Goal: Task Accomplishment & Management: Complete application form

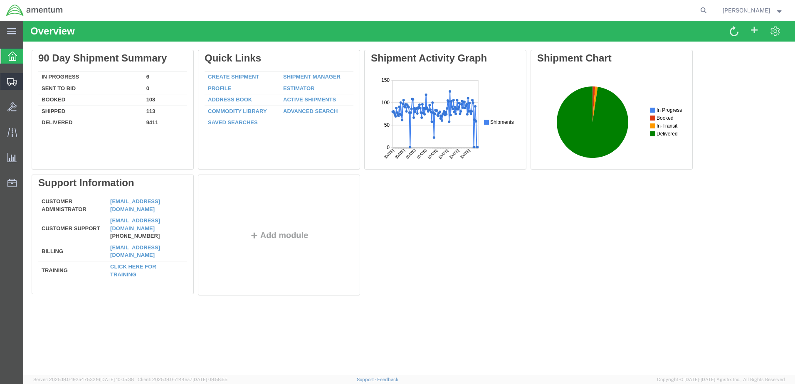
click at [0, 0] on span "Create Shipment" at bounding box center [0, 0] width 0 height 0
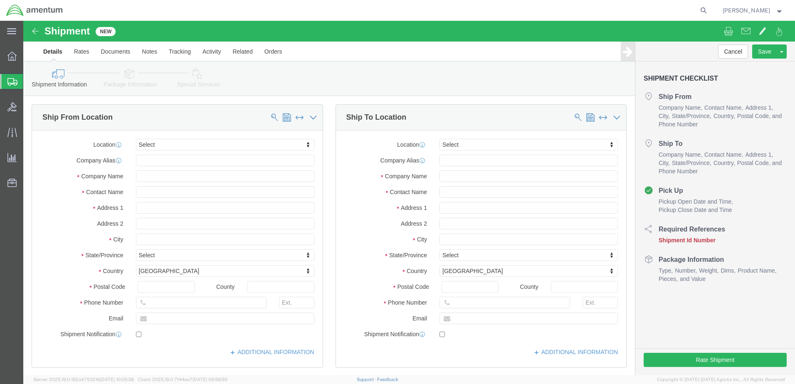
select select
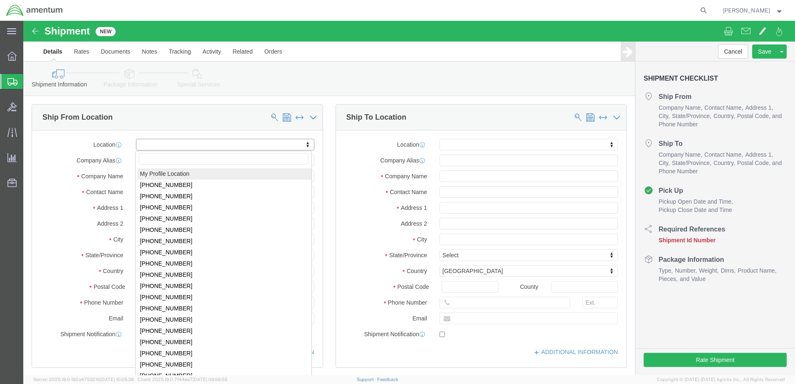
drag, startPoint x: 133, startPoint y: 122, endPoint x: 128, endPoint y: 126, distance: 6.9
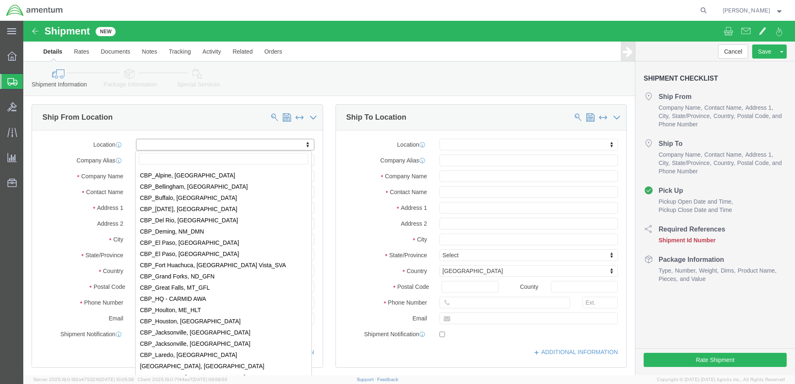
scroll to position [1580, 0]
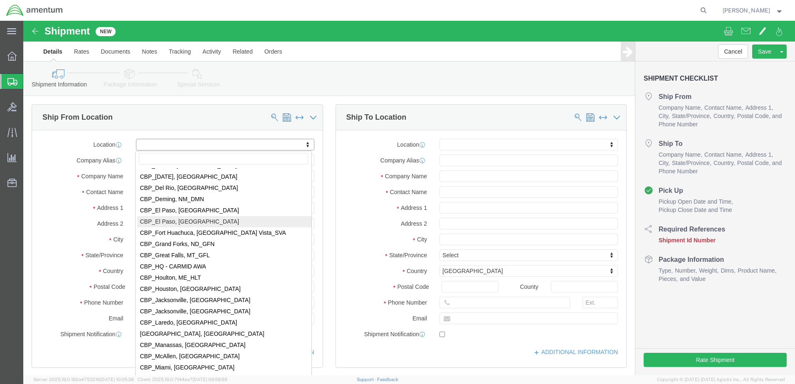
select select "49831"
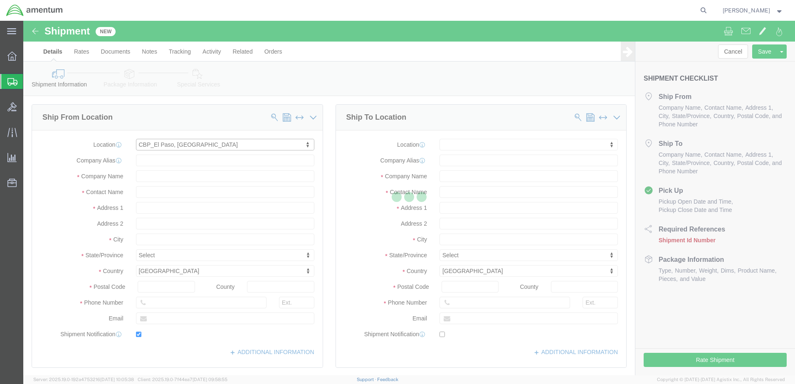
type input "[STREET_ADDRESS][PERSON_NAME]"
type input "79906"
type input "[PHONE_NUMBER]"
type input "[PERSON_NAME][EMAIL_ADDRESS][PERSON_NAME][DOMAIN_NAME]"
checkbox input "true"
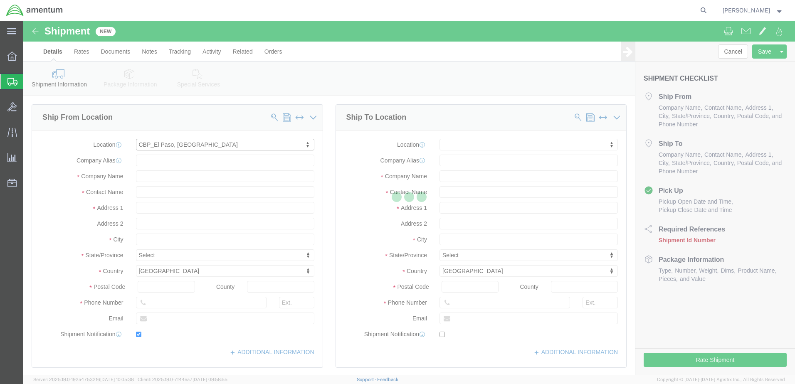
type input "Amentum Services, Inc"
type input "[PERSON_NAME]"
type input "[GEOGRAPHIC_DATA]"
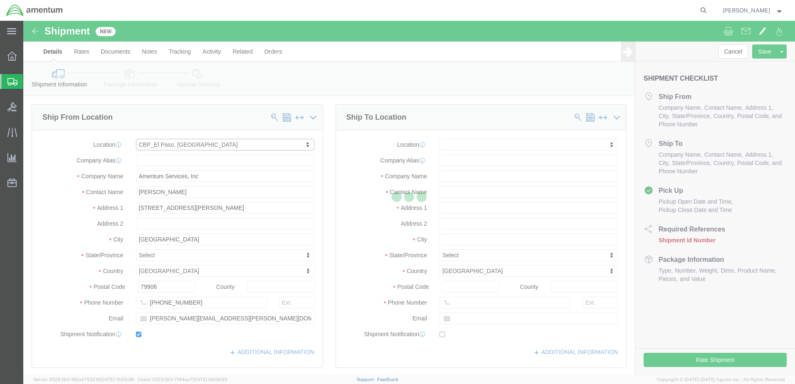
select select "[GEOGRAPHIC_DATA]"
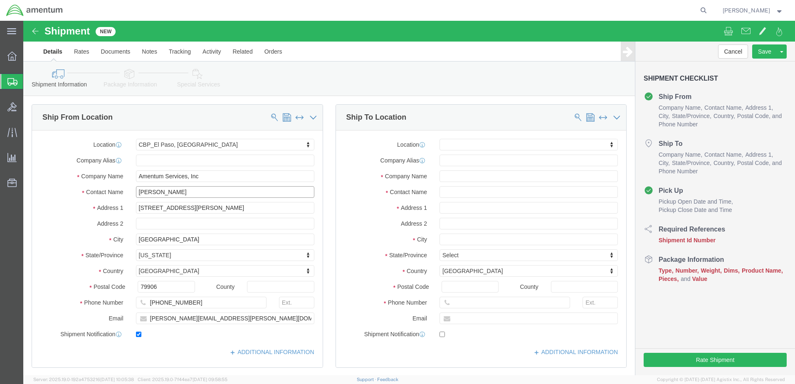
drag, startPoint x: 177, startPoint y: 175, endPoint x: -22, endPoint y: 185, distance: 199.4
click html "Shipment New Details Rates Documents Notes Tracking Activity Related Orders Can…"
type input "d"
type input "[PERSON_NAME]"
click input "[PERSON_NAME][EMAIL_ADDRESS][PERSON_NAME][DOMAIN_NAME]"
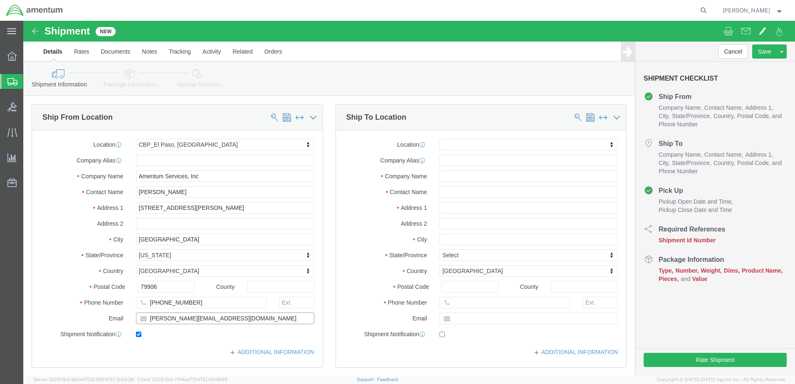
type input "[PERSON_NAME][EMAIL_ADDRESS][DOMAIN_NAME]"
click input "text"
type input "pre"
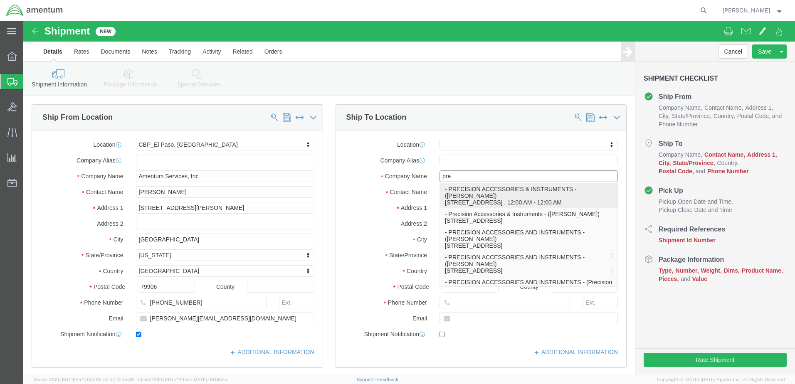
click p "- PRECISION ACCESSORIES & INSTRUMENTS - ([PERSON_NAME]) [STREET_ADDRESS] , 12:0…"
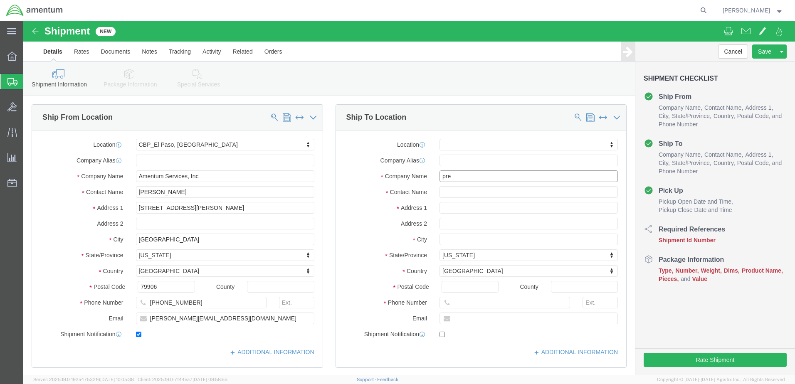
select select
type input "[STREET_ADDRESS]"
select select "GA"
type input "30349"
type input "[PHONE_NUMBER]"
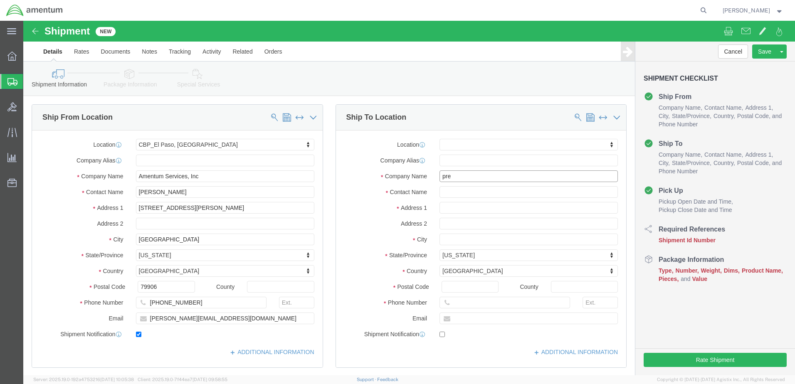
type input "PRECISION ACCESSORIES & INSTRUMENTS"
type input "[PERSON_NAME]"
type input "[GEOGRAPHIC_DATA]"
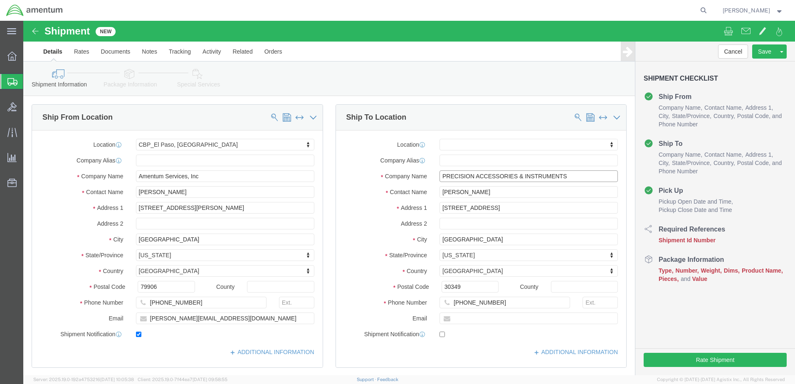
type input "PRECISION ACCESSORIES & INSTRUMENTS"
drag, startPoint x: 470, startPoint y: 173, endPoint x: 373, endPoint y: 181, distance: 96.8
click div "Location My Profile Location [PHONE_NUMBER] [PHONE_NUMBER] [PHONE_NUMBER] [PHON…"
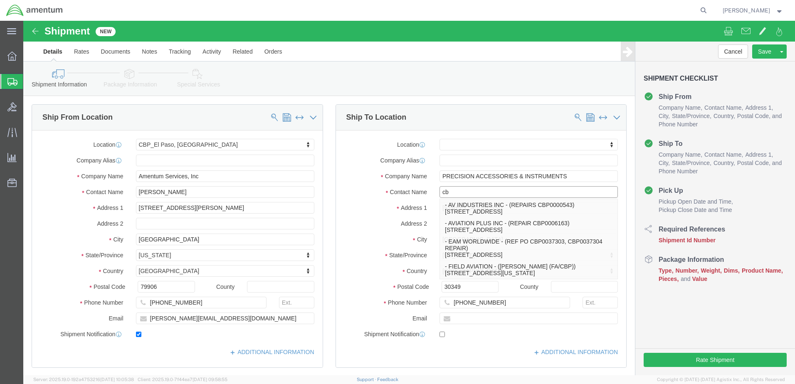
type input "c"
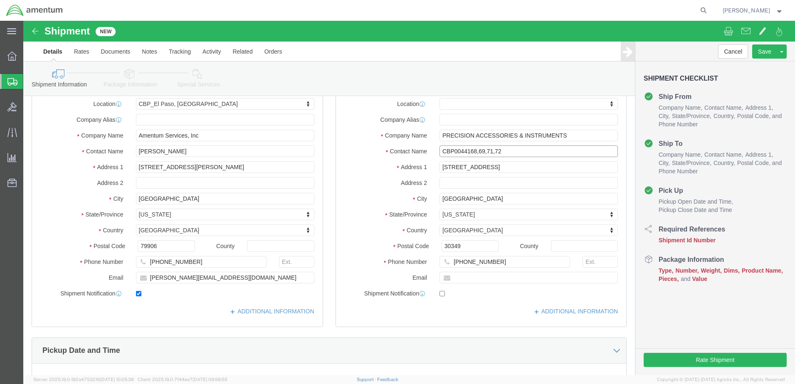
scroll to position [0, 0]
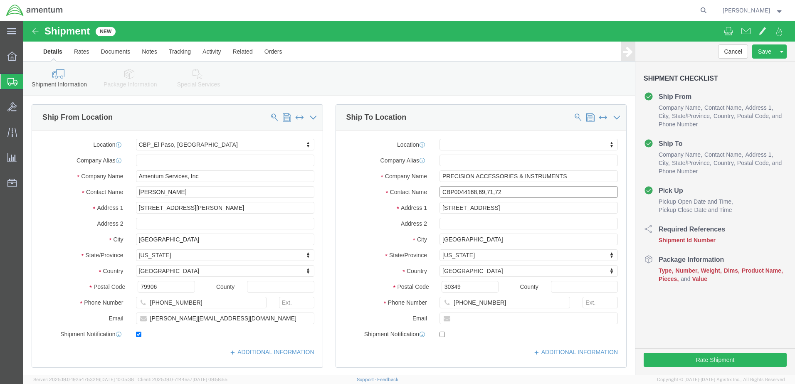
drag, startPoint x: 482, startPoint y: 173, endPoint x: 368, endPoint y: 185, distance: 115.0
click div "Location My Profile Location [PHONE_NUMBER] [PHONE_NUMBER] [PHONE_NUMBER] [PHON…"
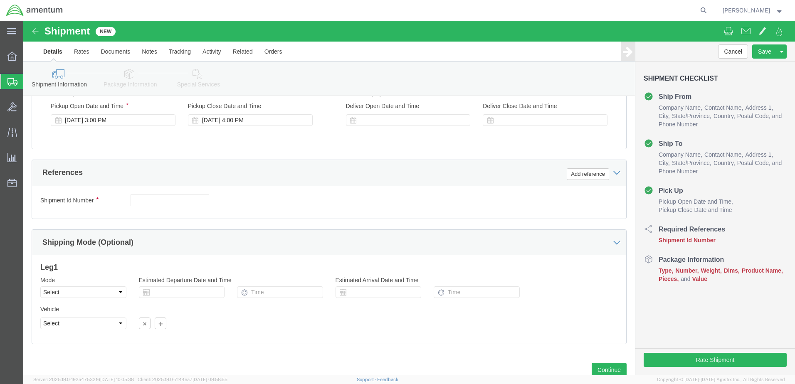
scroll to position [318, 0]
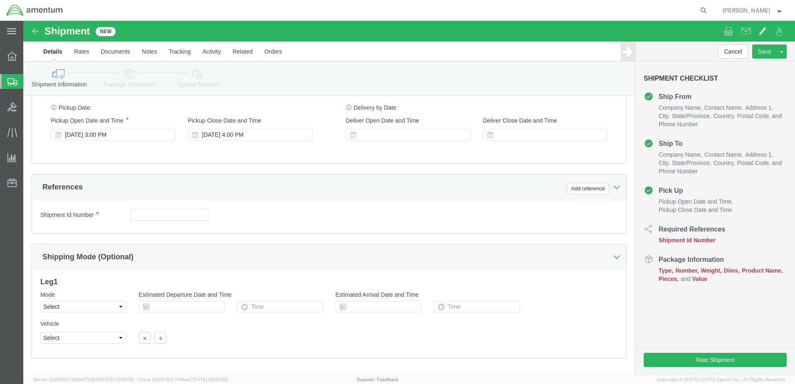
type input "CBP0044168,69,71,72"
click div "Add reference"
click button "Add reference"
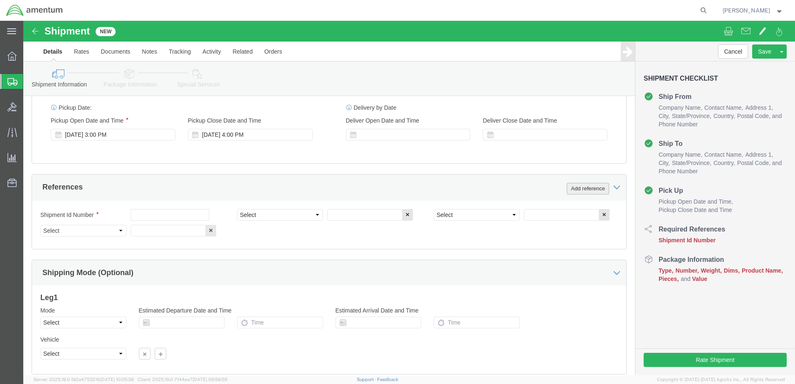
click button "Add reference"
click input "text"
paste input "CBP0044168,69,71,72"
type input "CBP0044168,69,71,72"
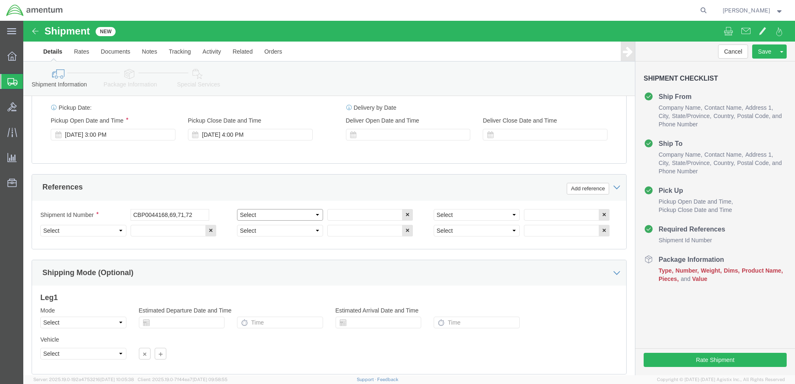
click select "Select Account Type Activity ID Airline Appointment Number ASN Batch Request # …"
select select "CUSTREF"
click select "Select Account Type Activity ID Airline Appointment Number ASN Batch Request # …"
click input "text"
paste input "CBP0044168,69,71,72"
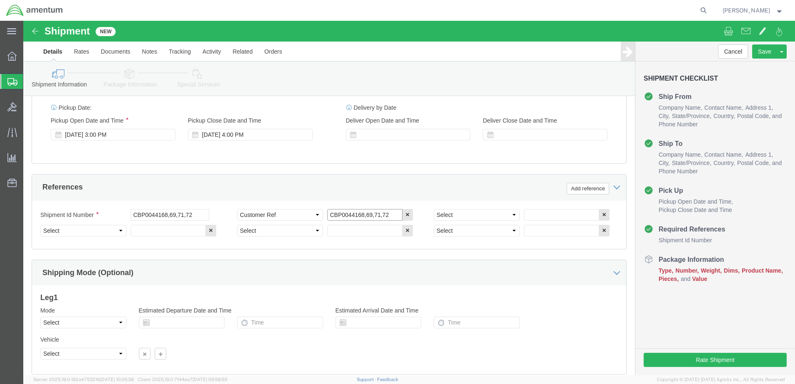
type input "CBP0044168,69,71,72"
click select "Select Account Type Activity ID Airline Appointment Number ASN Batch Request # …"
select select "INVOICE"
click select "Select Account Type Activity ID Airline Appointment Number ASN Batch Request # …"
click input "text"
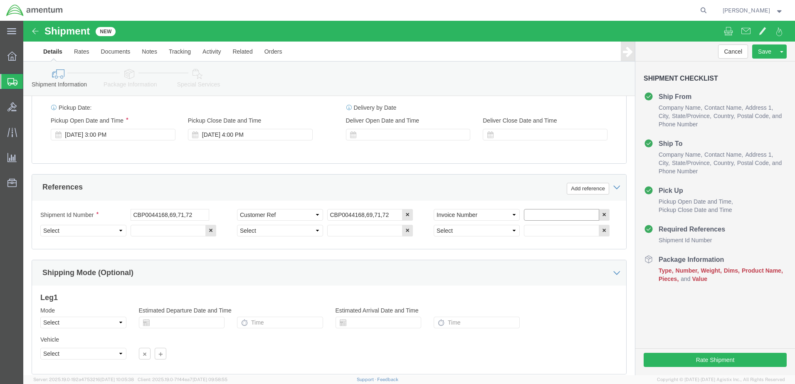
paste input "CBP0044168,69,71,72"
type input "CBP0044168,69,71,72"
click select "Select Account Type Activity ID Airline Appointment Number ASN Batch Request # …"
select select "PURCHORD"
click select "Select Account Type Activity ID Airline Appointment Number ASN Batch Request # …"
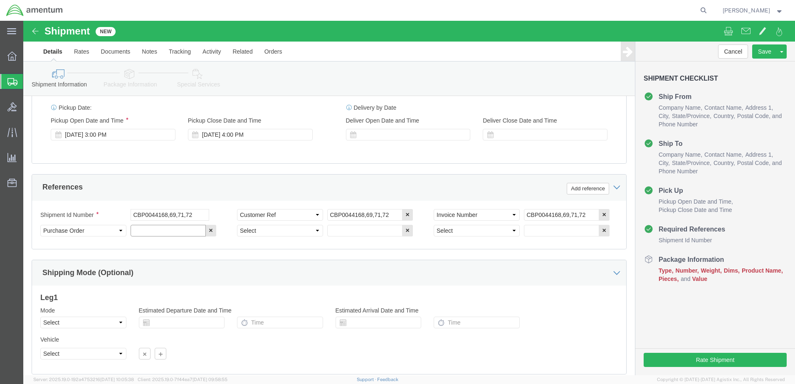
click input "text"
paste input "CBP0044168,69,71,72"
type input "CBP0044168,69,71,72"
click select "Select Account Type Activity ID Airline Appointment Number ASN Batch Request # …"
select select "PROTOCOLNUM"
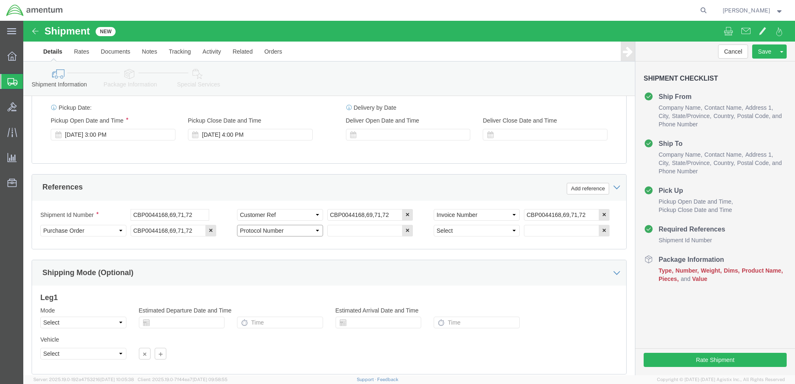
click select "Select Account Type Activity ID Airline Appointment Number ASN Batch Request # …"
click input "text"
type input "6118.03.03.2219.000.NLS.0000"
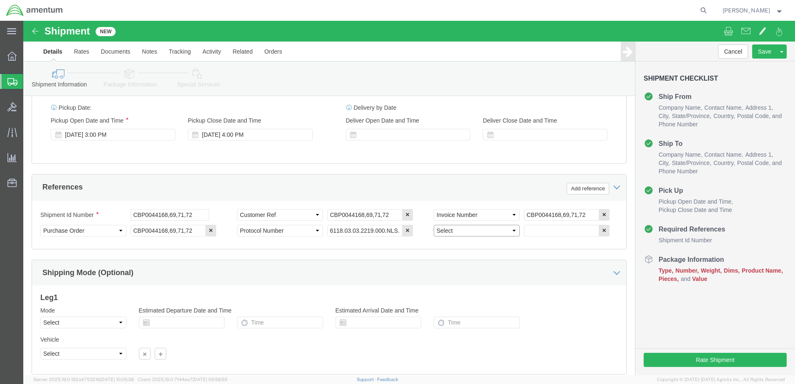
click select "Select Account Type Activity ID Airline Appointment Number ASN Batch Request # …"
select select "DEPT"
click select "Select Account Type Activity ID Airline Appointment Number ASN Batch Request # …"
click input "text"
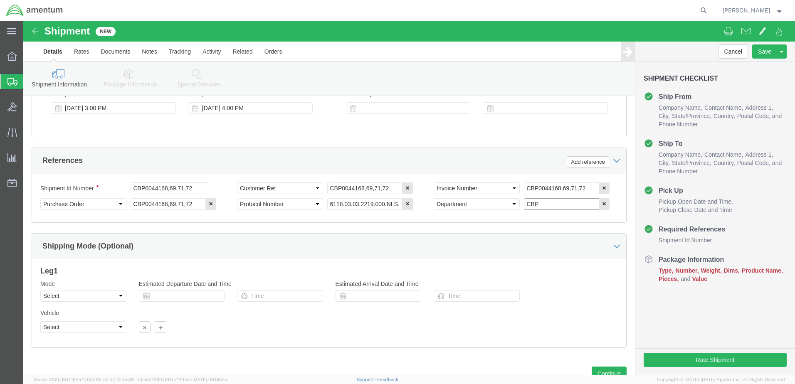
scroll to position [375, 0]
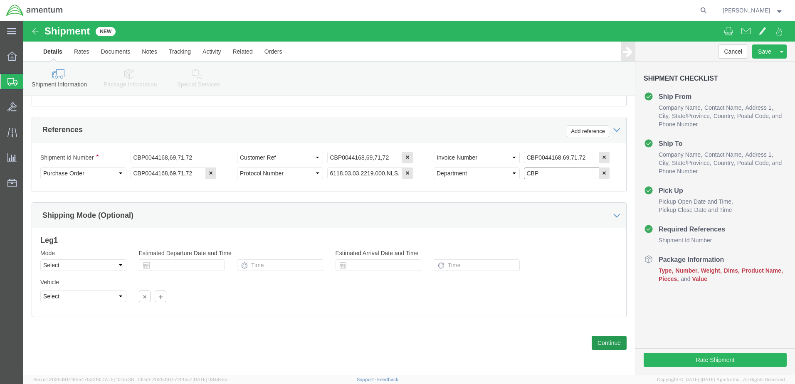
type input "CBP"
click button "Continue"
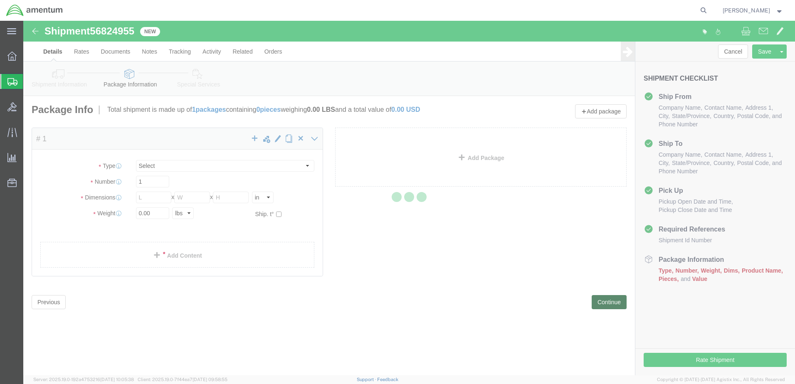
select select "CBOX"
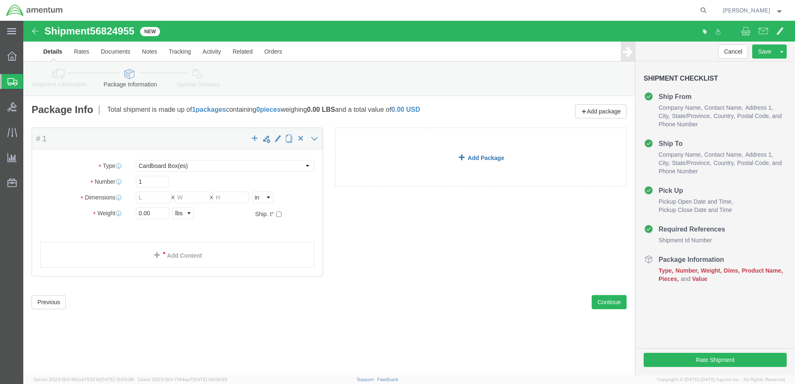
click link "Add Package"
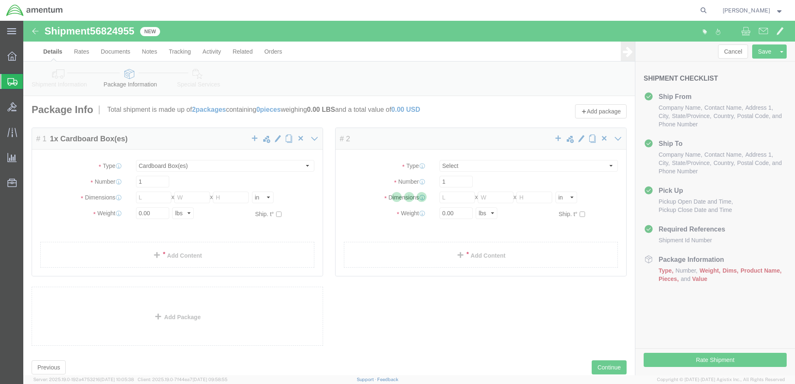
select select "CBOX"
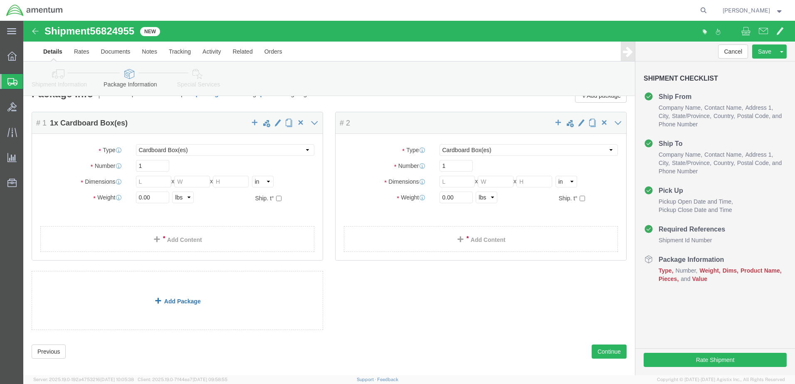
scroll to position [25, 0]
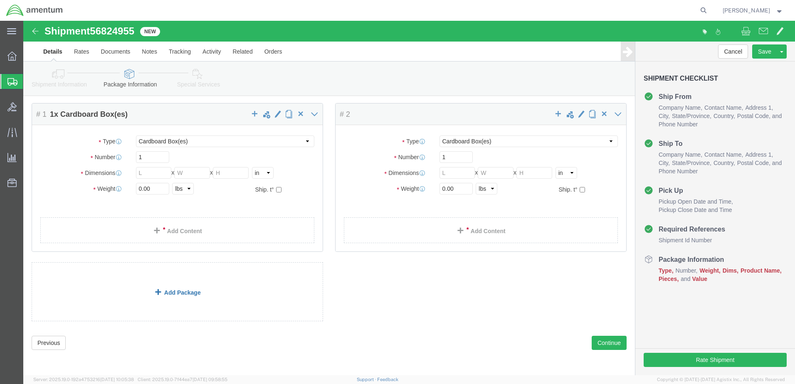
click link "Add Package"
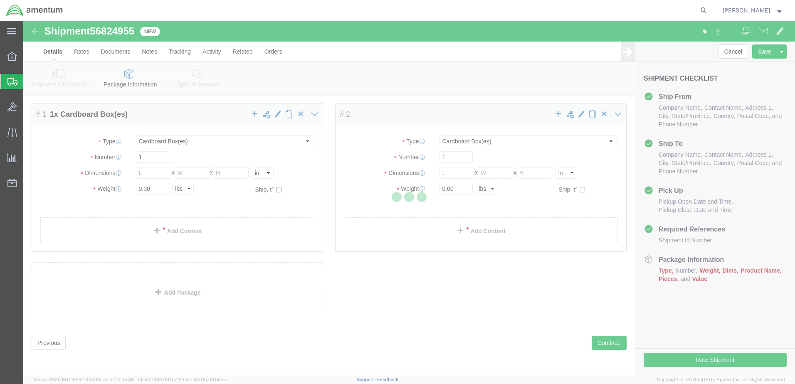
scroll to position [0, 0]
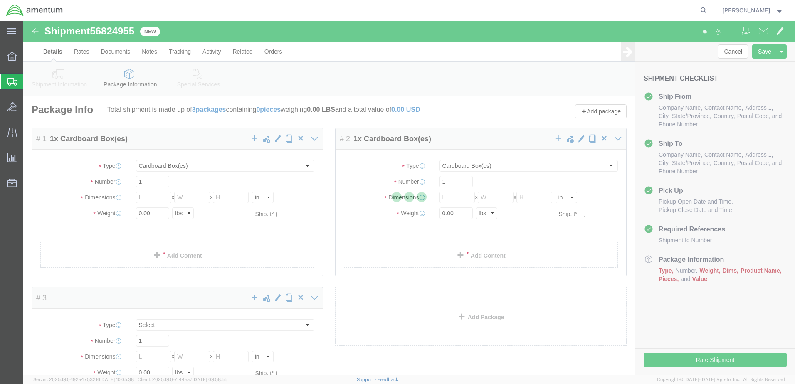
select select "CBOX"
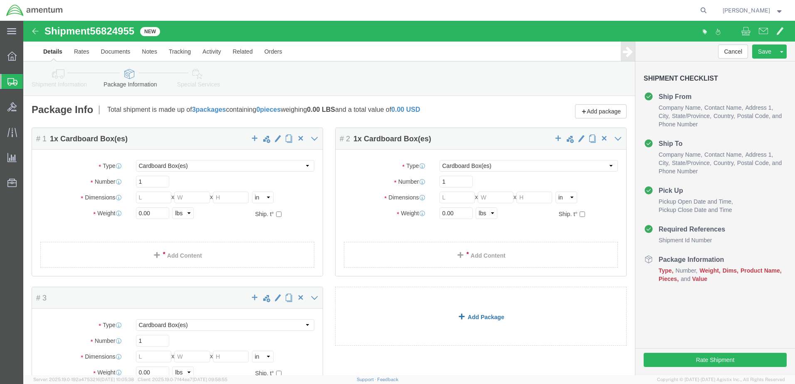
click link "Add Package"
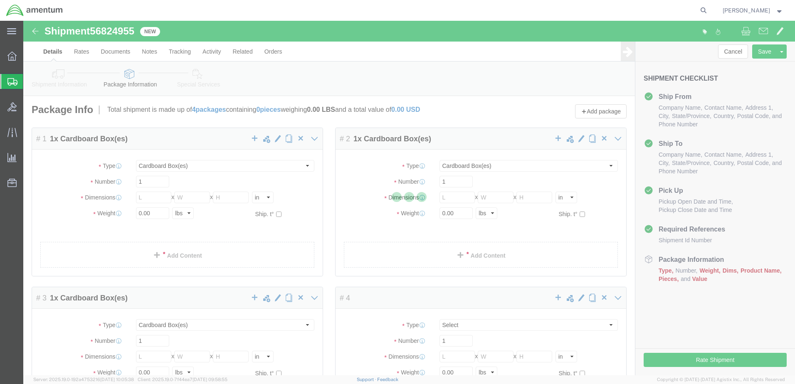
select select "CBOX"
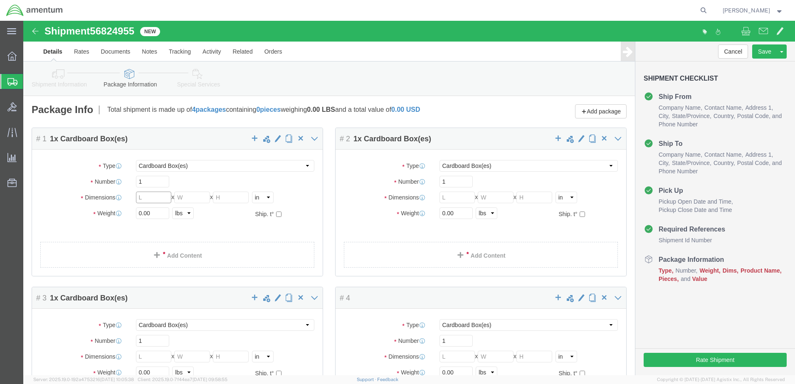
click input "text"
type input "16"
type input "10"
type input "12"
type input "24"
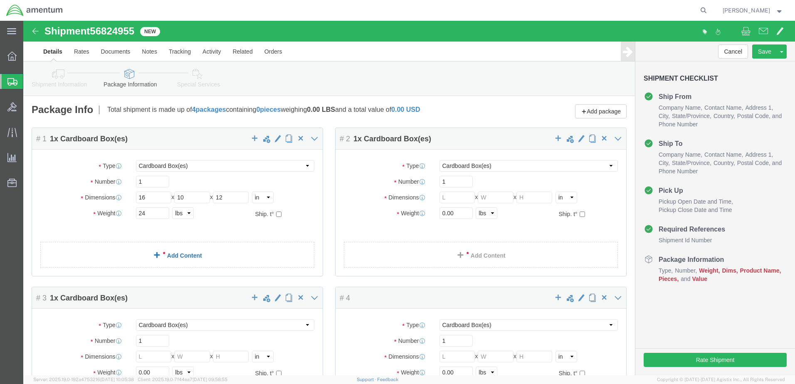
click link "Add Content"
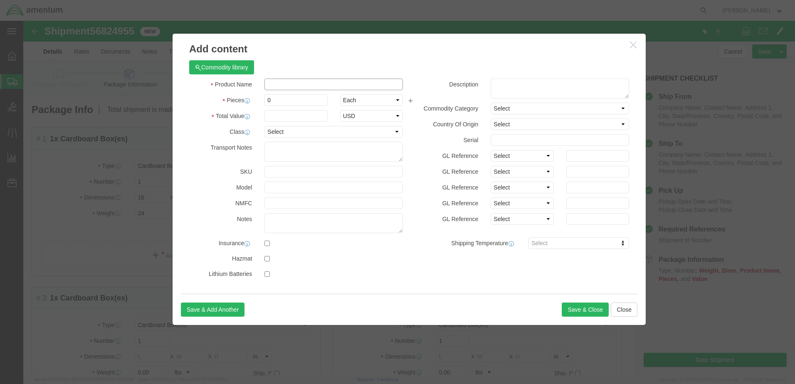
drag, startPoint x: 275, startPoint y: 62, endPoint x: 274, endPoint y: 66, distance: 4.6
click input "text"
type input "AC PART"
drag, startPoint x: 259, startPoint y: 82, endPoint x: 231, endPoint y: 82, distance: 27.9
click div "Pieces 0 Select Bag Barrels 100Board Feet Bottle Box Blister Pack Carats Can Ca…"
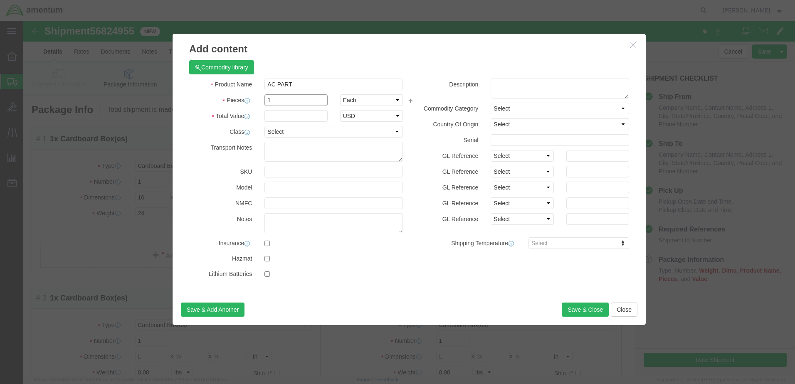
type input "1"
type input "500"
click button "Save & Close"
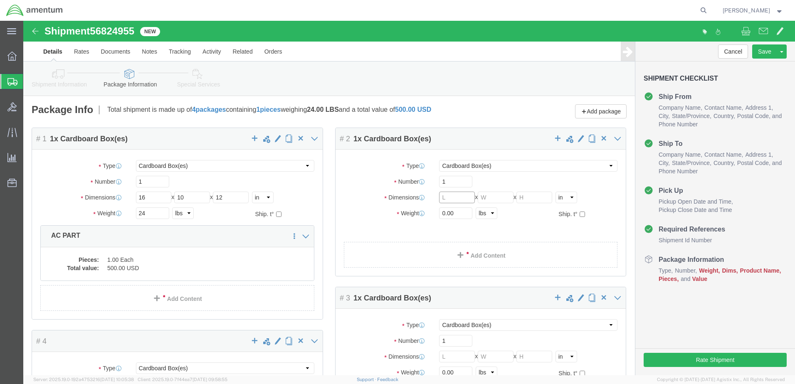
click input "text"
type input "16"
type input "12"
type input "10"
type input "24"
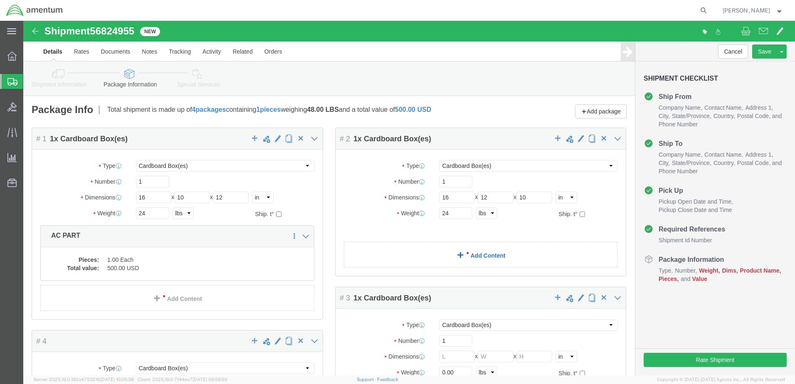
click link "Add Content"
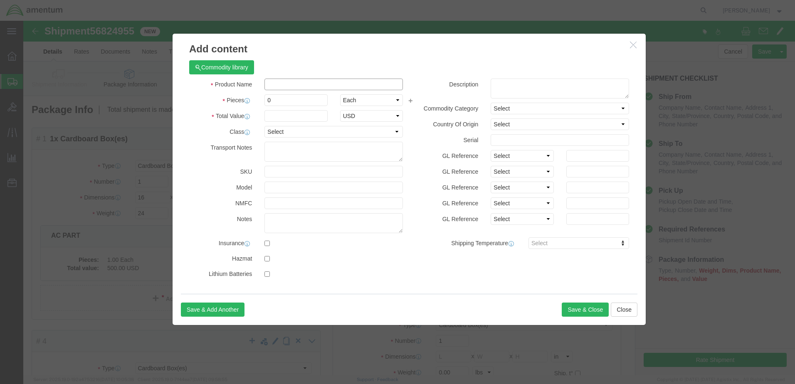
click input "text"
type input "AC PART"
type input "500"
drag, startPoint x: 257, startPoint y: 79, endPoint x: 244, endPoint y: 79, distance: 13.3
click input "0"
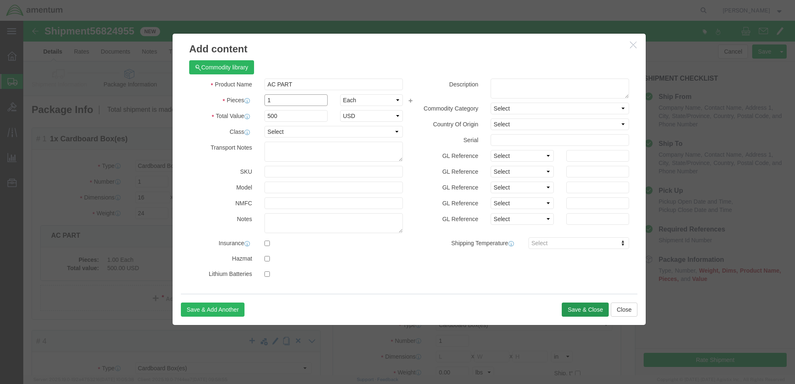
type input "1"
click button "Save & Close"
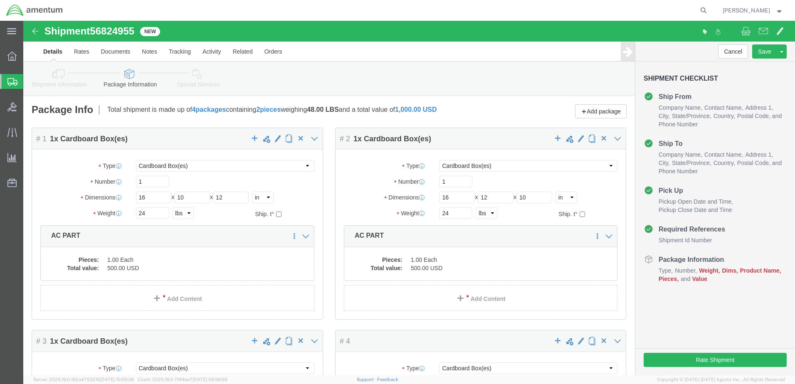
scroll to position [83, 0]
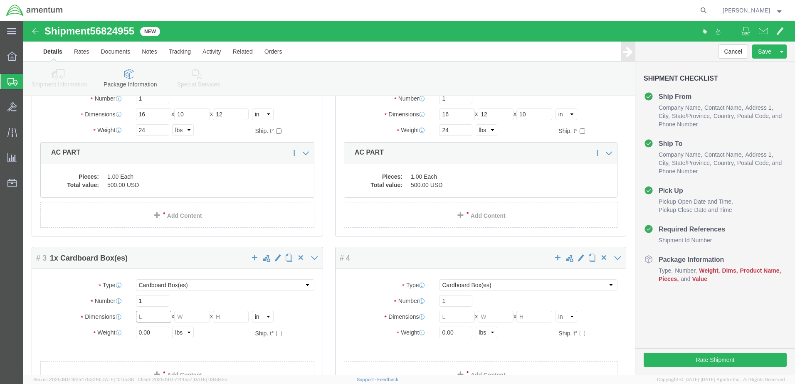
click input "text"
type input "18"
type input "12"
type input "13"
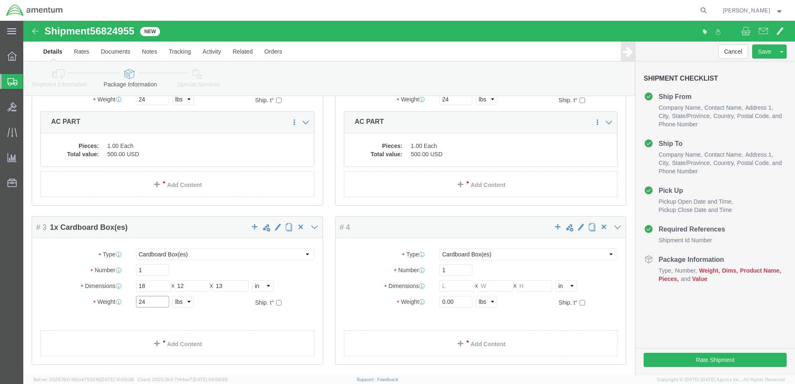
scroll to position [166, 0]
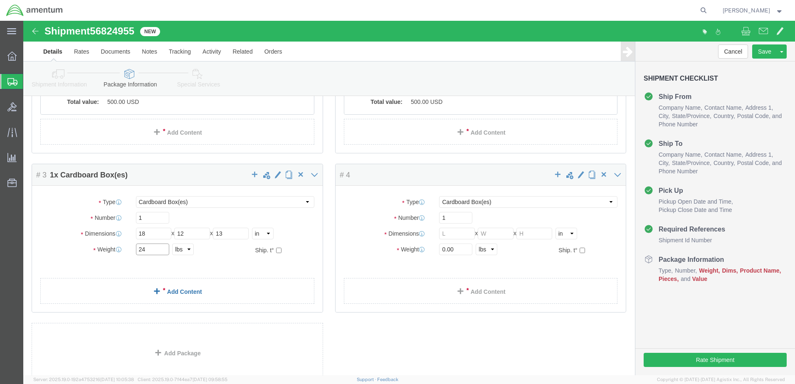
type input "24"
click link "Add Content"
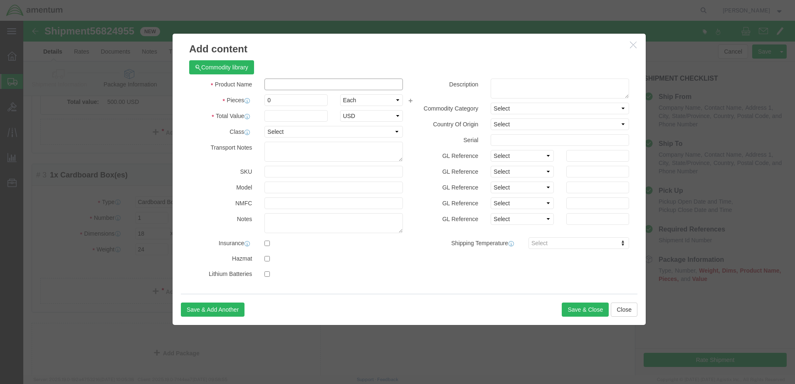
click input "text"
type input "AC PART"
select select "US"
click input "0"
type input "1"
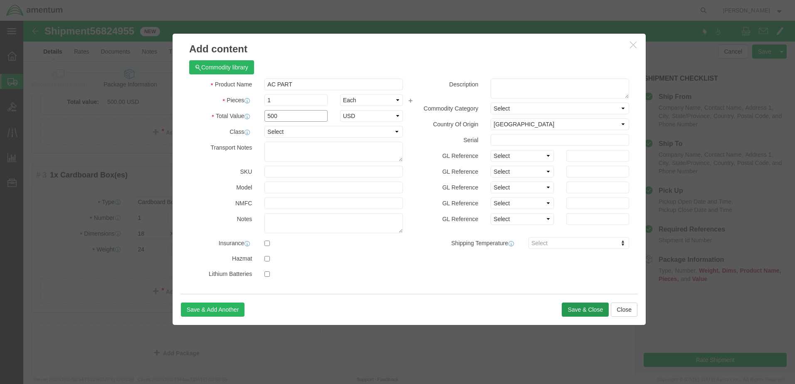
type input "500"
click button "Save & Close"
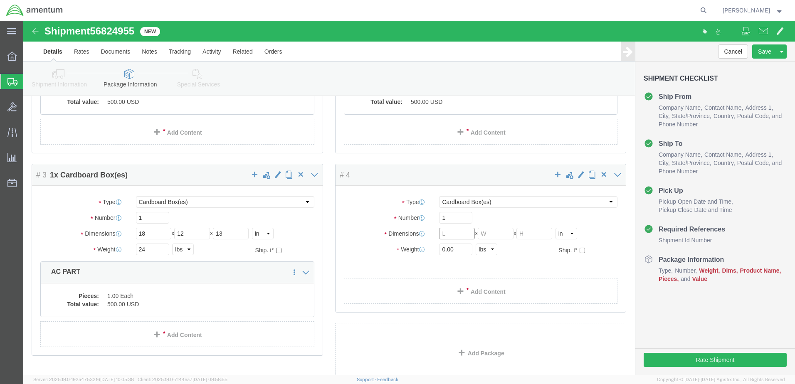
click input "text"
type input "14"
type input "10"
type input "24"
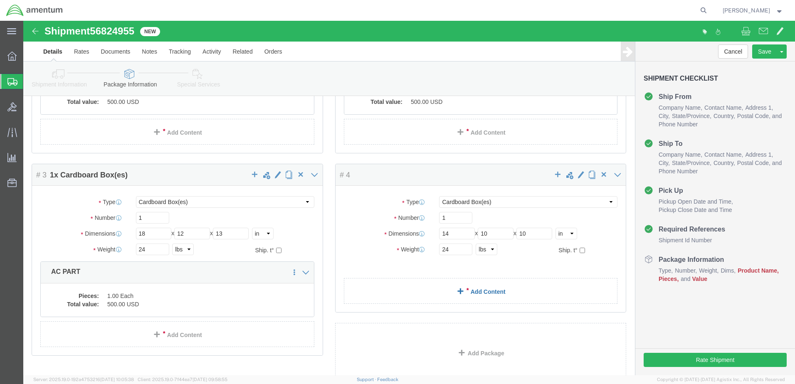
click link "Add Content"
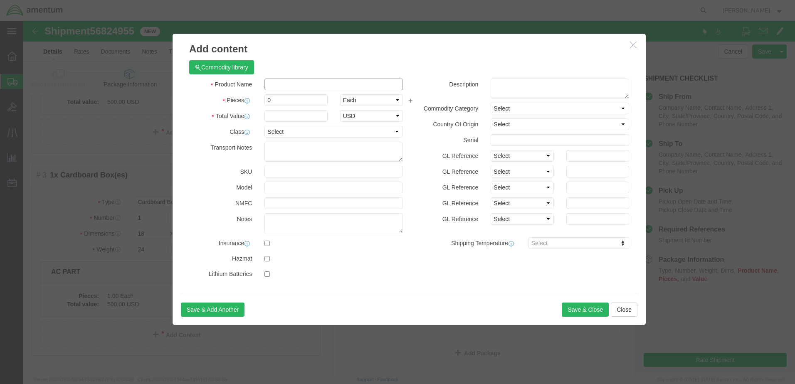
click input "text"
type input "AC PART"
select select "US"
click input "0"
type input "1"
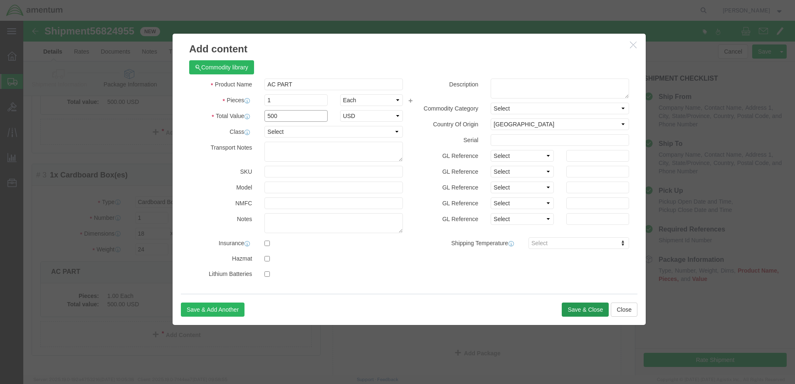
type input "500"
click button "Save & Close"
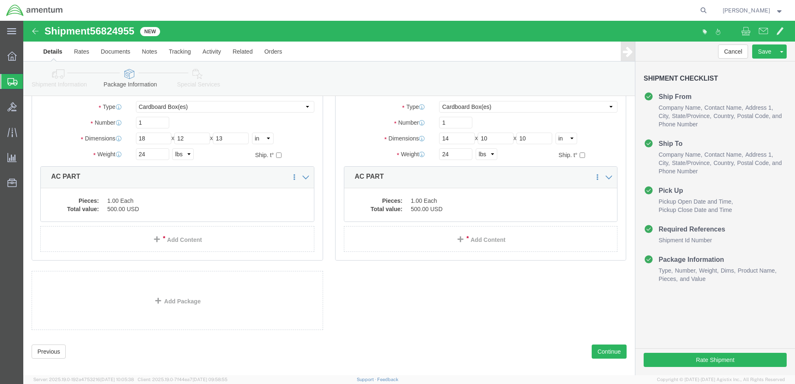
scroll to position [270, 0]
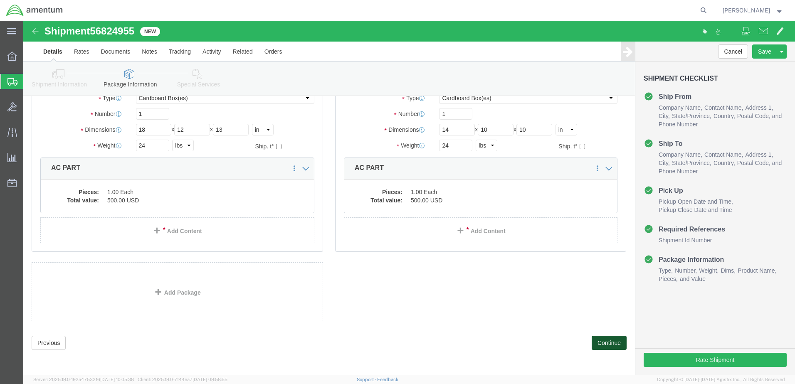
click button "Continue"
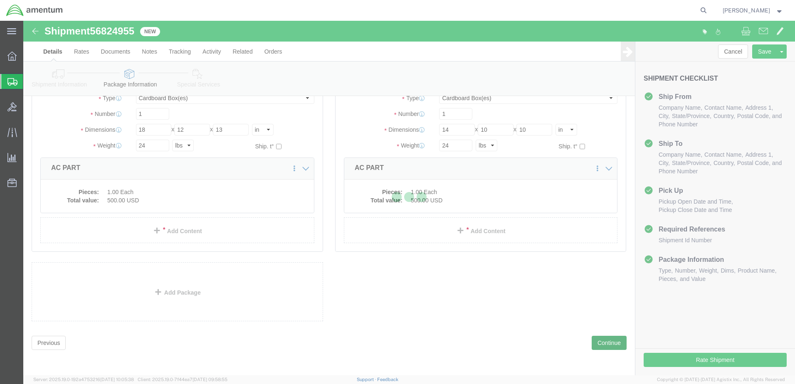
select select
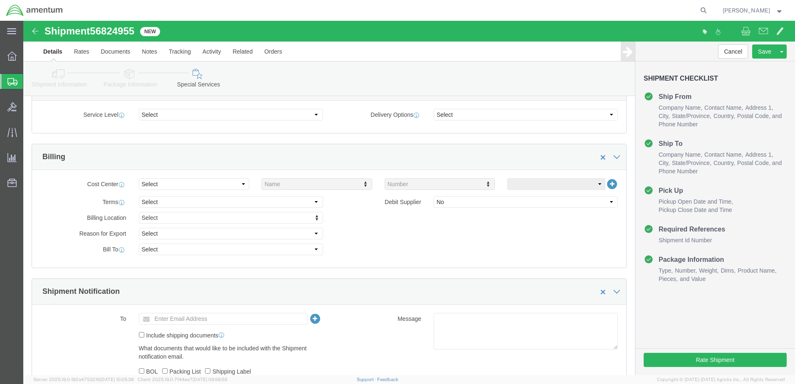
scroll to position [318, 0]
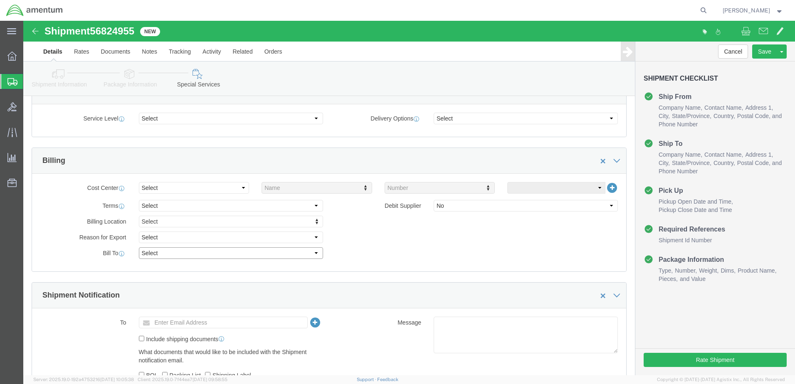
click select "Select Recipient Account Sender/Shipper Third Party Account"
select select "SHIP"
click select "Select Recipient Account Sender/Shipper Third Party Account"
click button "Rate Shipment"
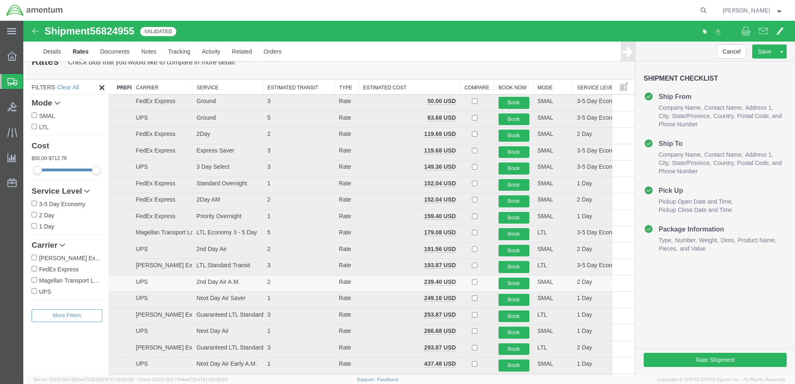
scroll to position [0, 0]
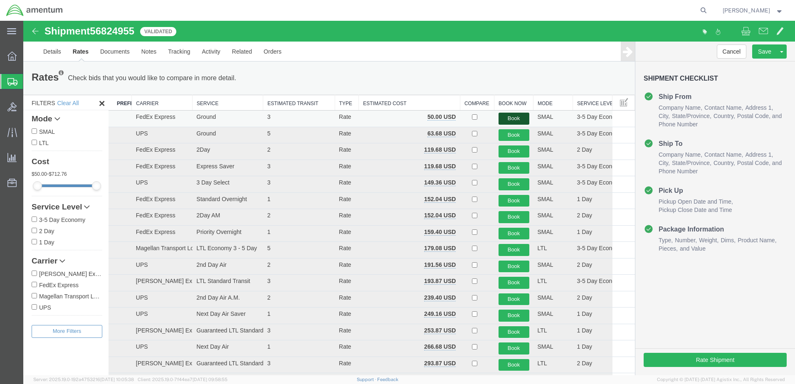
click at [516, 121] on button "Book" at bounding box center [513, 119] width 31 height 12
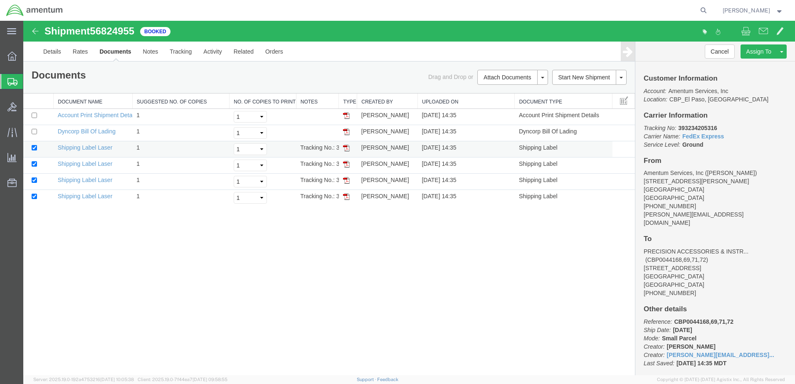
click at [347, 148] on img at bounding box center [346, 148] width 7 height 7
click at [346, 163] on img at bounding box center [346, 164] width 7 height 7
click at [346, 179] on img at bounding box center [346, 180] width 7 height 7
click at [349, 197] on img at bounding box center [346, 196] width 7 height 7
